Goal: Task Accomplishment & Management: Use online tool/utility

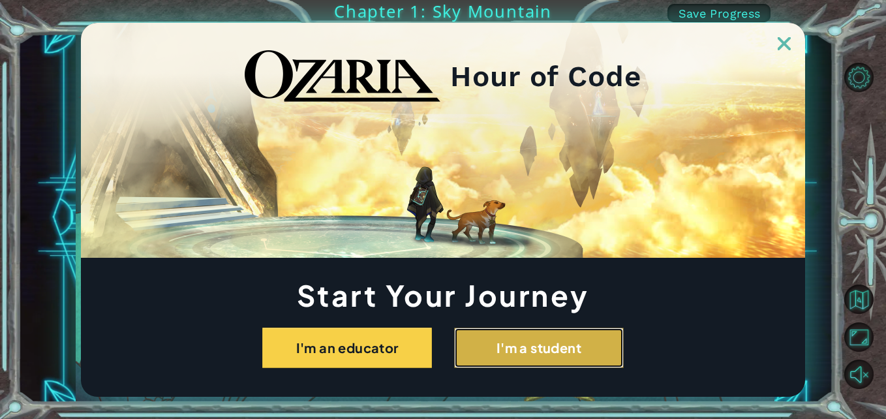
click at [493, 352] on button "I'm a student" at bounding box center [539, 348] width 170 height 40
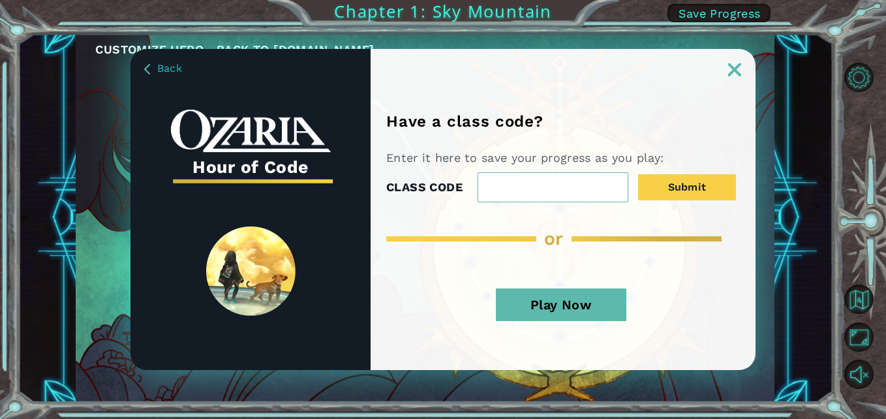
click at [571, 307] on button "Play Now" at bounding box center [561, 304] width 131 height 33
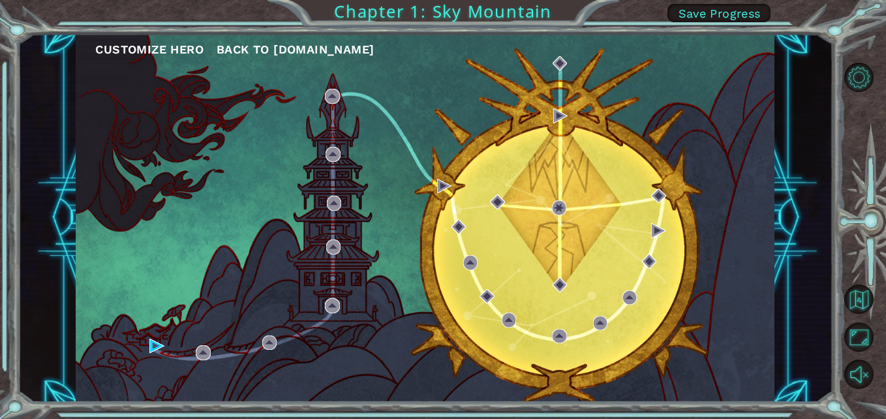
click at [553, 276] on div "Customize Hero Back to [DOMAIN_NAME]" at bounding box center [425, 217] width 699 height 369
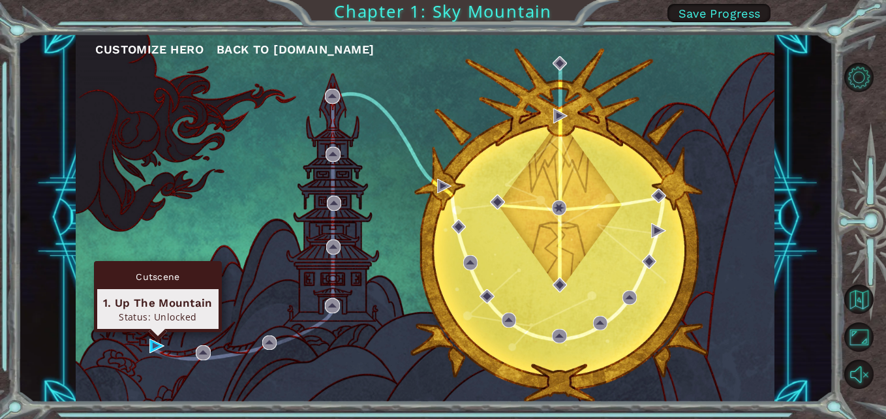
click at [155, 332] on div "Cutscene 1. Up The Mountain Status: Unlocked" at bounding box center [158, 296] width 128 height 71
click at [154, 346] on img at bounding box center [156, 346] width 14 height 14
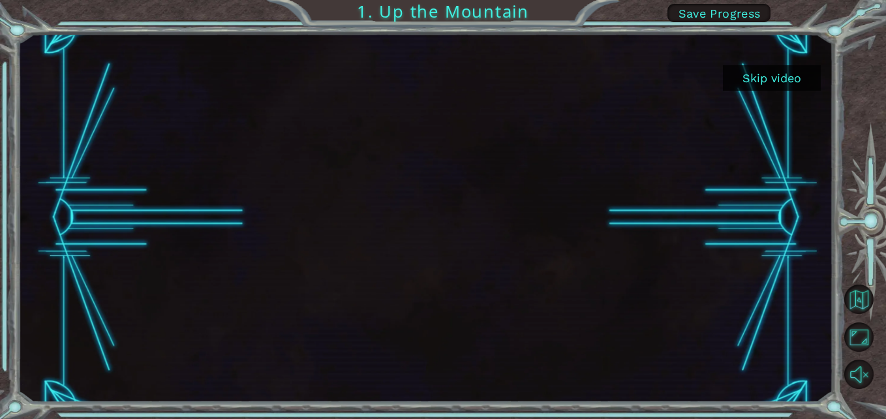
click at [734, 78] on button "Skip video" at bounding box center [772, 77] width 98 height 25
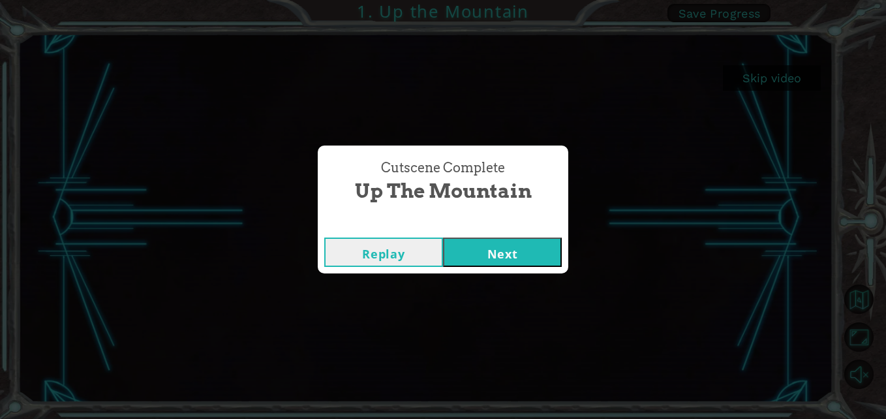
click at [467, 250] on button "Next" at bounding box center [502, 252] width 119 height 29
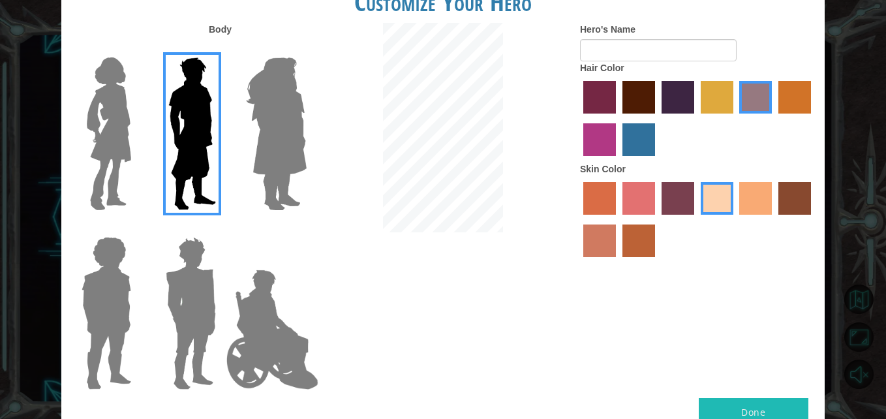
click at [284, 327] on img at bounding box center [272, 329] width 102 height 131
click at [306, 228] on input "Hero Jamie" at bounding box center [306, 228] width 0 height 0
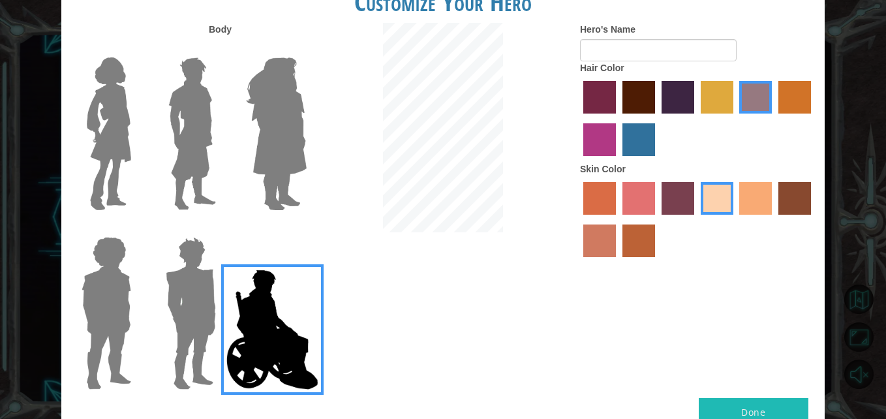
click at [286, 180] on img at bounding box center [276, 133] width 71 height 163
click at [306, 49] on input "Hero Amethyst" at bounding box center [306, 49] width 0 height 0
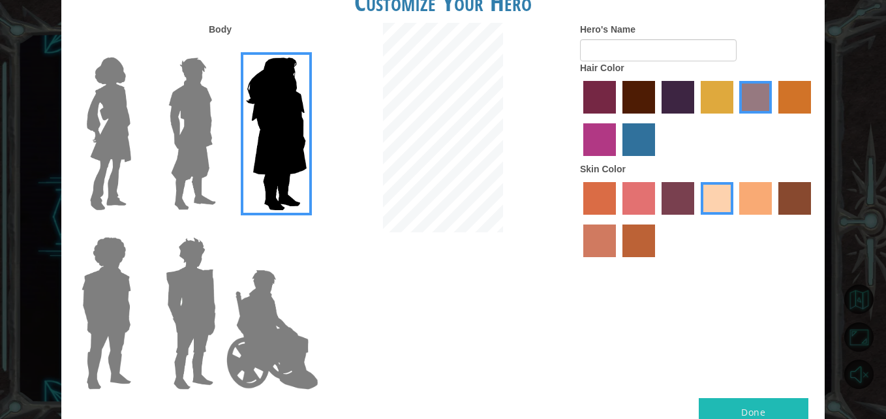
click at [187, 152] on img at bounding box center [192, 133] width 58 height 163
click at [221, 49] on input "Hero Lars" at bounding box center [221, 49] width 0 height 0
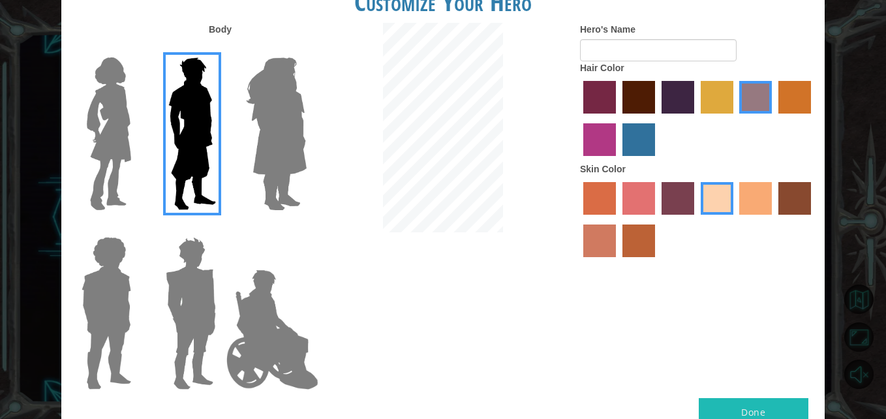
click at [183, 303] on img at bounding box center [191, 313] width 61 height 163
click at [221, 228] on input "Hero Garnet" at bounding box center [221, 228] width 0 height 0
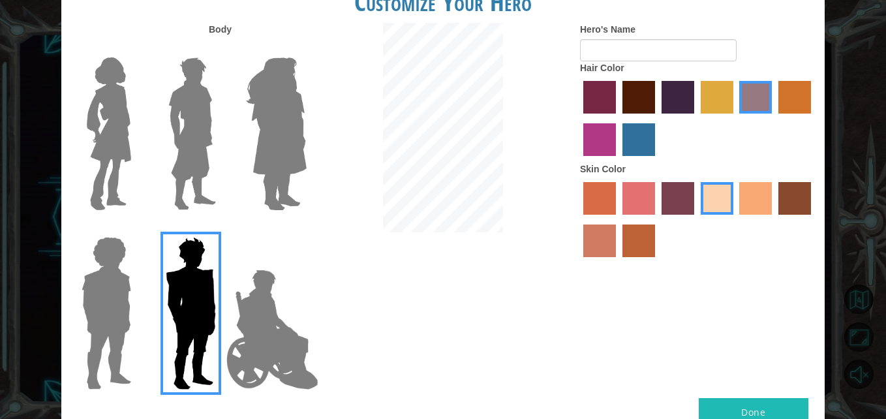
click at [179, 132] on img at bounding box center [192, 133] width 58 height 163
click at [221, 49] on input "Hero Lars" at bounding box center [221, 49] width 0 height 0
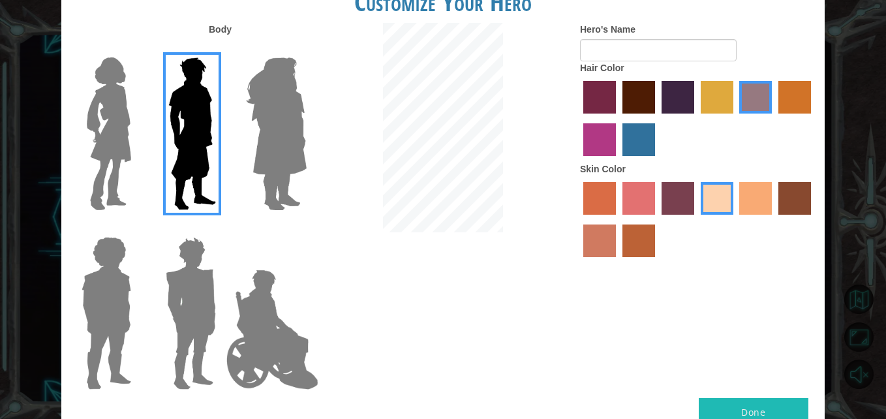
click at [181, 284] on img at bounding box center [191, 313] width 61 height 163
click at [221, 228] on input "Hero Garnet" at bounding box center [221, 228] width 0 height 0
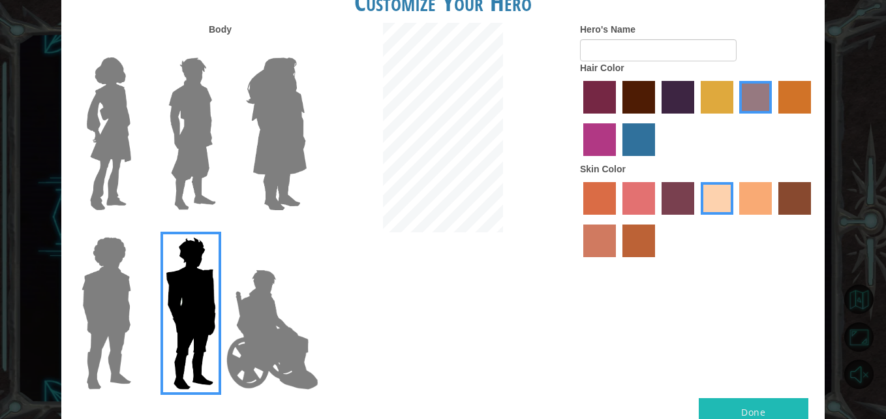
click at [187, 133] on img at bounding box center [192, 133] width 58 height 163
click at [221, 49] on input "Hero Lars" at bounding box center [221, 49] width 0 height 0
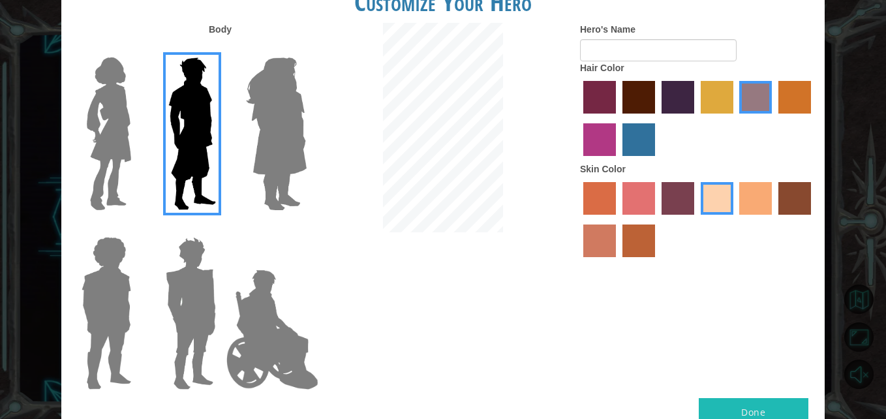
click at [204, 292] on img at bounding box center [191, 313] width 61 height 163
click at [221, 228] on input "Hero Garnet" at bounding box center [221, 228] width 0 height 0
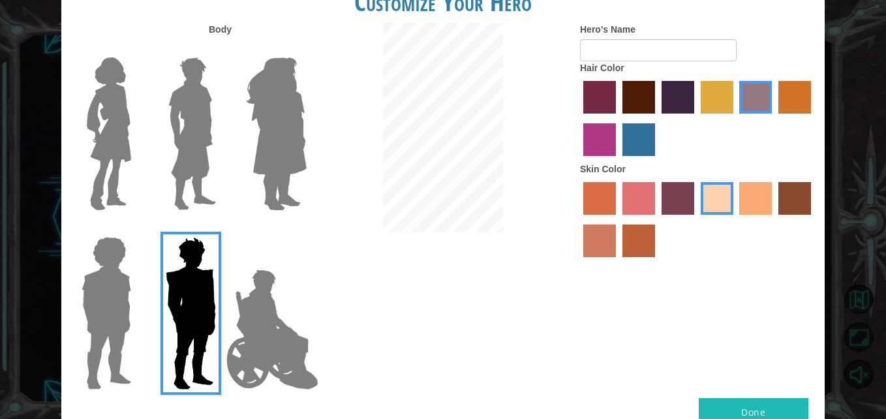
click at [114, 312] on img at bounding box center [106, 313] width 60 height 163
click at [136, 228] on input "Hero Steven" at bounding box center [136, 228] width 0 height 0
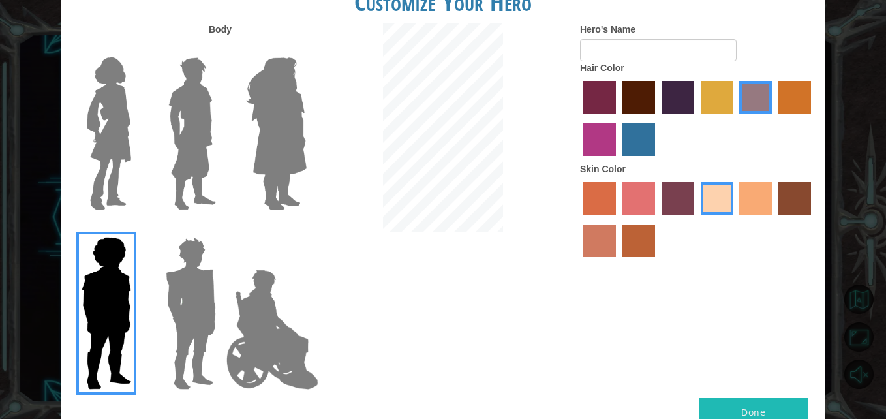
click at [200, 297] on img at bounding box center [191, 313] width 61 height 163
click at [221, 228] on input "Hero Garnet" at bounding box center [221, 228] width 0 height 0
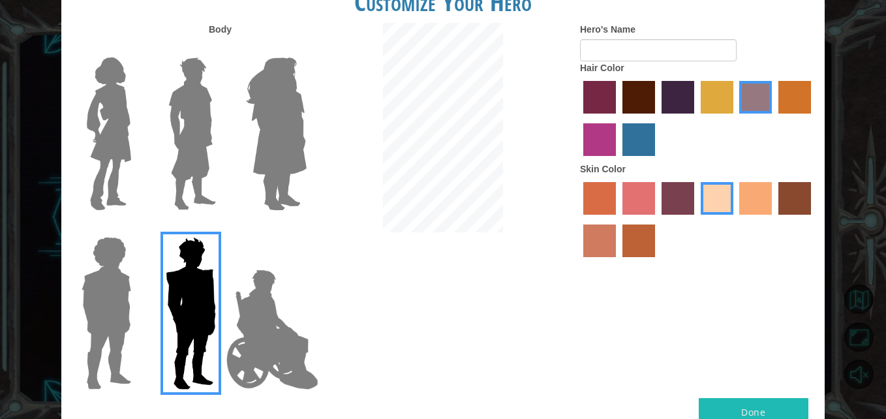
click at [198, 171] on img at bounding box center [192, 133] width 58 height 163
click at [221, 49] on input "Hero Lars" at bounding box center [221, 49] width 0 height 0
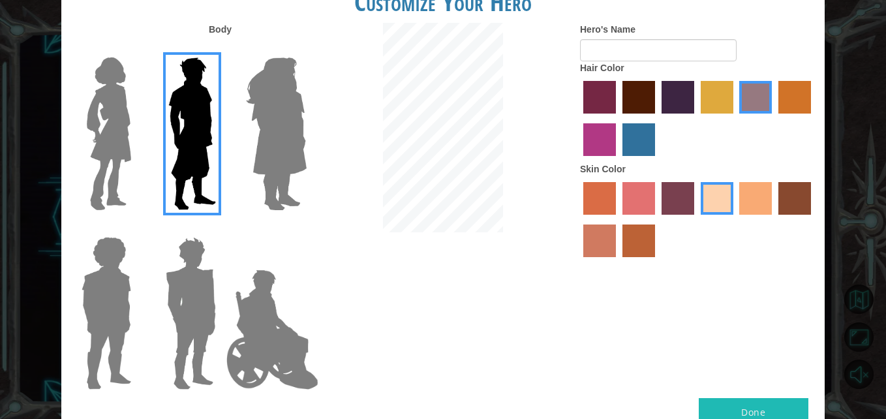
click at [648, 103] on label "maroon hair color" at bounding box center [639, 97] width 33 height 33
click at [618, 118] on input "maroon hair color" at bounding box center [618, 118] width 0 height 0
click at [593, 196] on label "sorbus skin color" at bounding box center [599, 198] width 33 height 33
click at [579, 219] on input "sorbus skin color" at bounding box center [579, 219] width 0 height 0
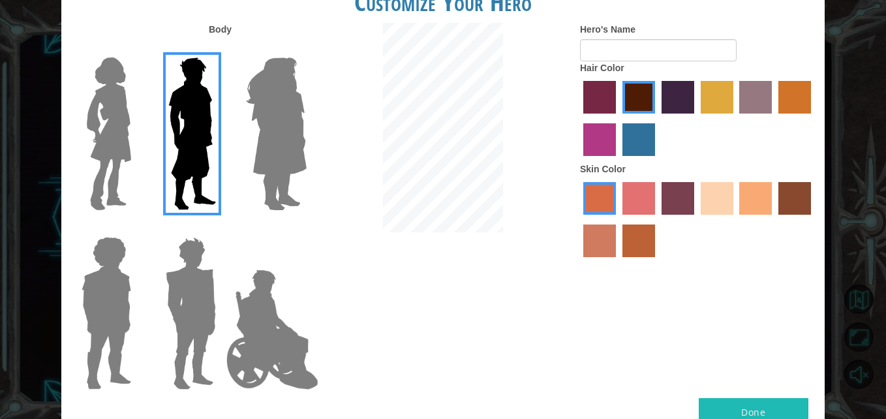
click at [756, 188] on label "tacao skin color" at bounding box center [755, 198] width 33 height 33
click at [735, 219] on input "tacao skin color" at bounding box center [735, 219] width 0 height 0
click at [725, 412] on button "Done" at bounding box center [754, 412] width 110 height 29
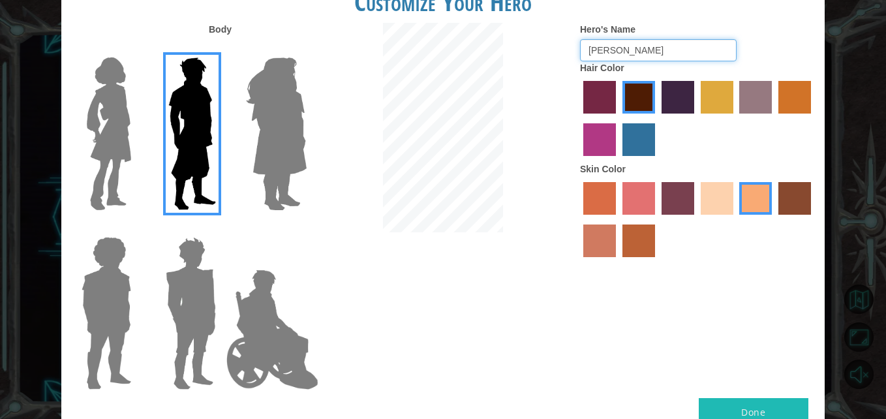
type input "[PERSON_NAME]"
click at [726, 410] on button "Done" at bounding box center [754, 412] width 110 height 29
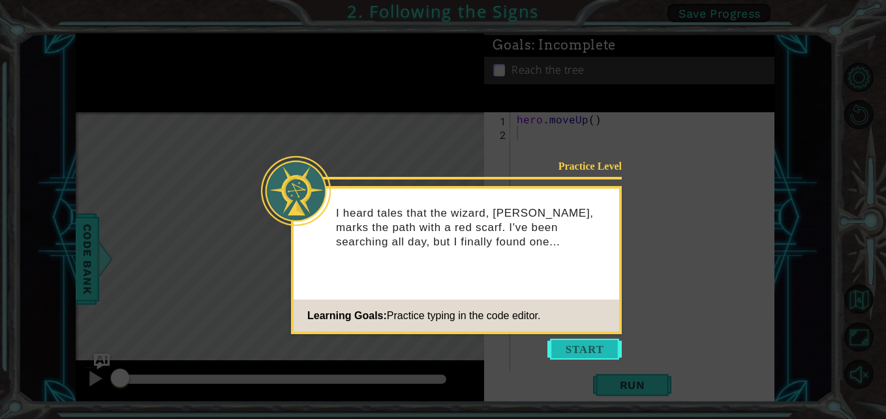
click at [572, 346] on button "Start" at bounding box center [584, 349] width 74 height 21
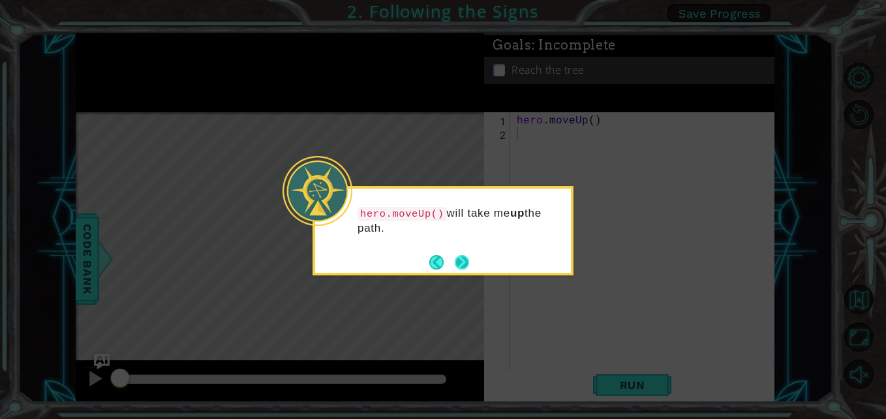
click at [461, 260] on button "Next" at bounding box center [462, 262] width 14 height 14
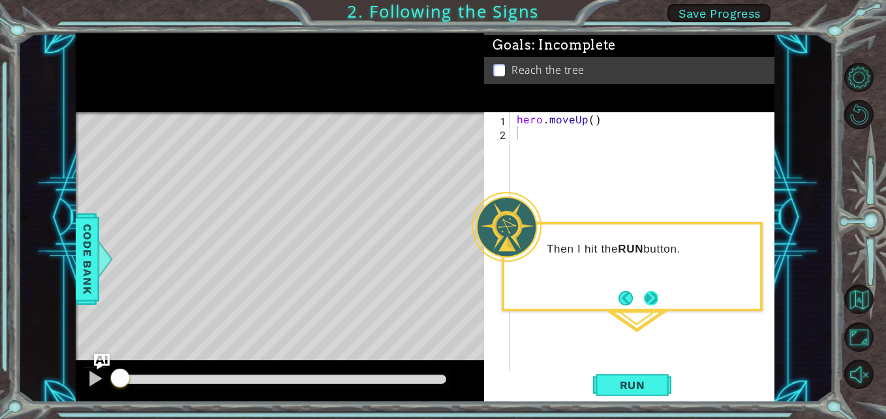
click at [650, 291] on button "Next" at bounding box center [651, 298] width 14 height 14
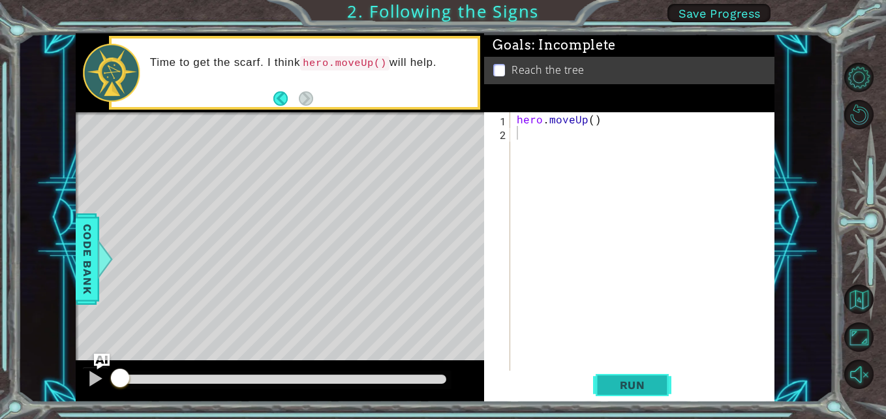
click at [608, 376] on button "Run" at bounding box center [632, 385] width 78 height 29
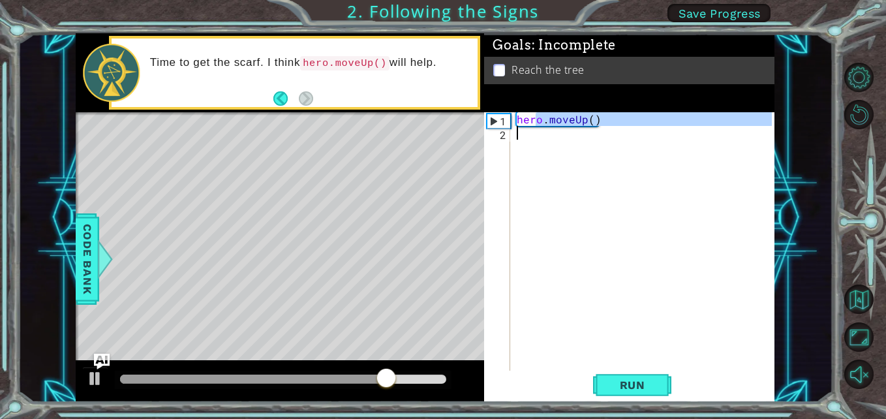
drag, startPoint x: 537, startPoint y: 121, endPoint x: 540, endPoint y: 136, distance: 14.6
click at [540, 136] on div "hero . moveUp ( )" at bounding box center [646, 256] width 264 height 288
type textarea "hero.moveUp()"
click at [540, 136] on div "hero . moveUp ( )" at bounding box center [642, 242] width 257 height 260
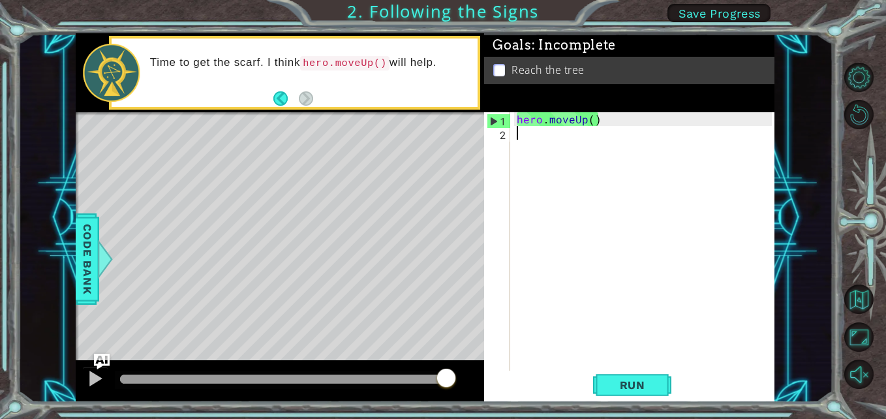
type textarea "h"
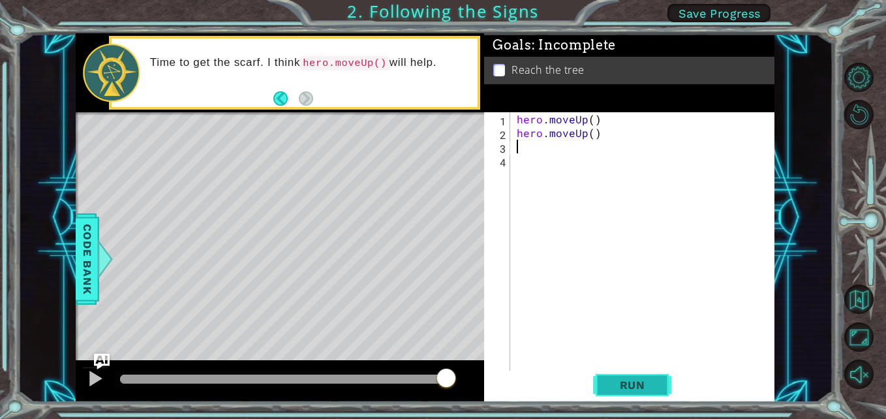
click at [608, 378] on span "Run" at bounding box center [633, 384] width 52 height 13
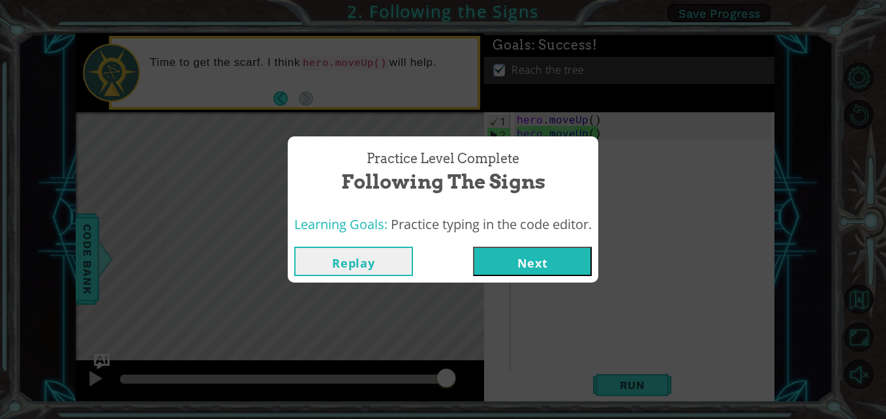
click at [509, 260] on button "Next" at bounding box center [532, 261] width 119 height 29
